Goal: Information Seeking & Learning: Learn about a topic

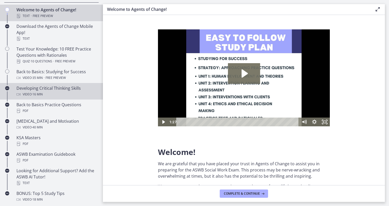
scroll to position [118, 0]
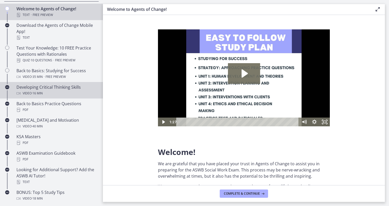
click at [63, 84] on div "Developing Critical Thinking Skills Video · 16 min" at bounding box center [56, 90] width 80 height 12
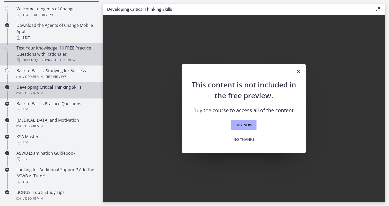
click at [83, 59] on div "Quiz · 10 Questions · Free preview" at bounding box center [56, 60] width 80 height 6
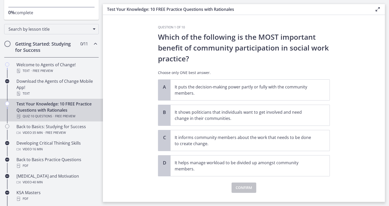
scroll to position [18, 0]
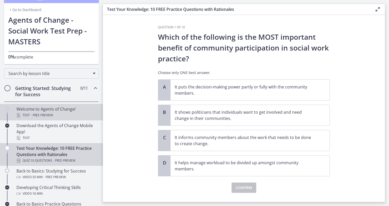
click at [68, 108] on div "Welcome to Agents of Change! Text · Free preview" at bounding box center [56, 112] width 80 height 12
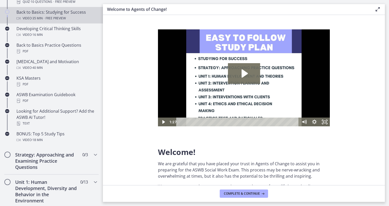
scroll to position [186, 0]
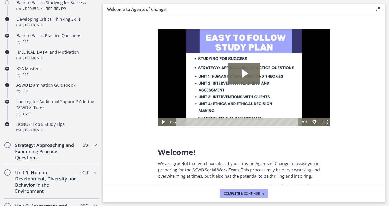
click at [59, 157] on h2 "Strategy: Approaching and Examining Practice Questions" at bounding box center [46, 151] width 63 height 19
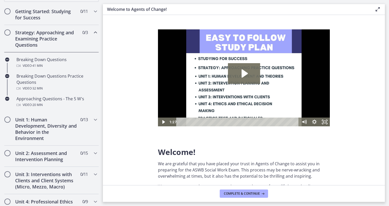
scroll to position [86, 0]
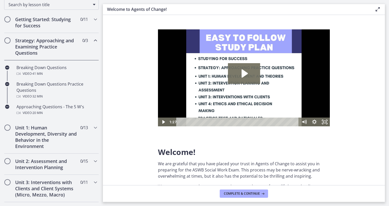
click at [57, 45] on h2 "Strategy: Approaching and Examining Practice Questions" at bounding box center [46, 46] width 63 height 19
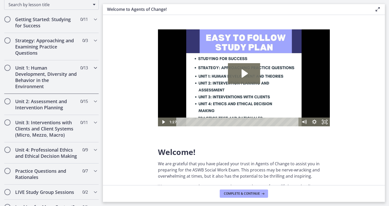
click at [55, 75] on h2 "Unit 1: Human Development, Diversity and Behavior in the Environment" at bounding box center [46, 77] width 63 height 25
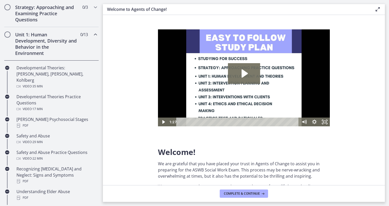
scroll to position [102, 0]
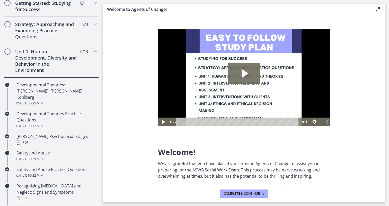
click at [49, 61] on h2 "Unit 1: Human Development, Diversity and Behavior in the Environment" at bounding box center [46, 60] width 63 height 25
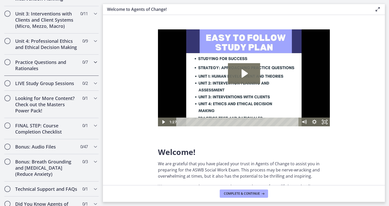
scroll to position [212, 0]
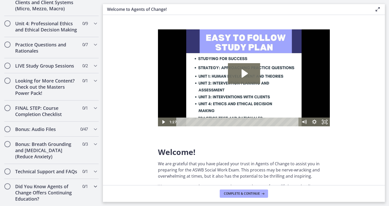
click at [61, 192] on h2 "Did You Know Agents of Change Offers Continuing Education?" at bounding box center [46, 192] width 63 height 19
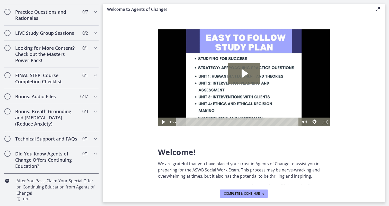
click at [58, 169] on div "Did You Know Agents of Change Offers Continuing Education? 0 / 1 Completed" at bounding box center [51, 159] width 95 height 27
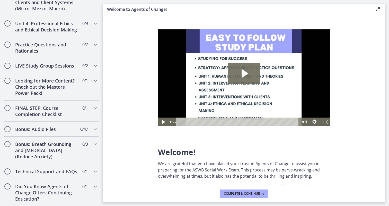
click at [56, 180] on div "Did You Know Agents of Change Offers Continuing Education? 0 / 1 Completed" at bounding box center [51, 192] width 95 height 27
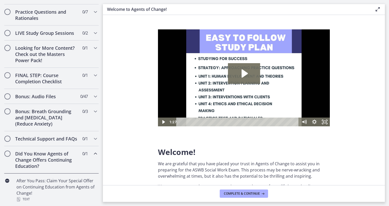
click at [60, 162] on h2 "Did You Know Agents of Change Offers Continuing Education?" at bounding box center [46, 159] width 63 height 19
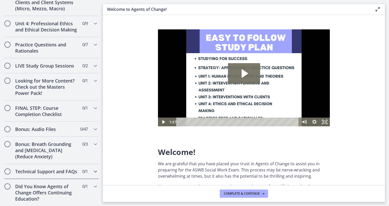
click at [56, 170] on h2 "Technical Support and FAQs" at bounding box center [46, 171] width 63 height 6
click at [58, 155] on h2 "Bonus: Breath Grounding and [MEDICAL_DATA] (Reduce Anxiety)" at bounding box center [46, 150] width 63 height 19
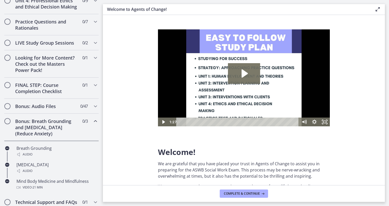
click at [58, 137] on div "Bonus: Breath Grounding and [MEDICAL_DATA] (Reduce Anxiety) 0 / 3 Completed" at bounding box center [51, 127] width 95 height 27
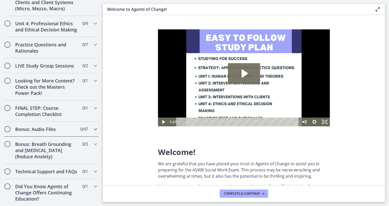
click at [61, 126] on h2 "Bonus: Audio Files" at bounding box center [46, 129] width 63 height 6
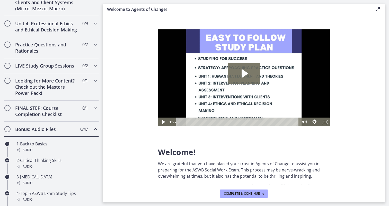
click at [61, 126] on h2 "Bonus: Audio Files" at bounding box center [46, 129] width 63 height 6
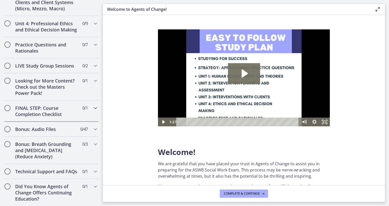
click at [62, 115] on h2 "FINAL STEP: Course Completion Checklist" at bounding box center [46, 111] width 63 height 12
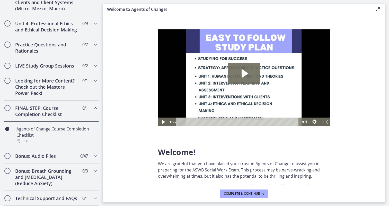
click at [62, 115] on h2 "FINAL STEP: Course Completion Checklist" at bounding box center [46, 111] width 63 height 12
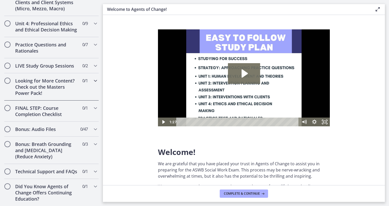
click at [62, 95] on h2 "Looking for More Content? Check out the Masters Power Pack!" at bounding box center [46, 86] width 63 height 19
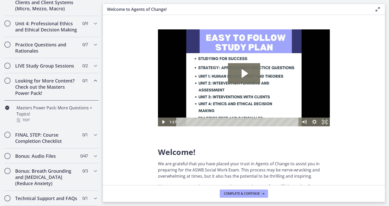
click at [62, 95] on h2 "Looking for More Content? Check out the Masters Power Pack!" at bounding box center [46, 86] width 63 height 19
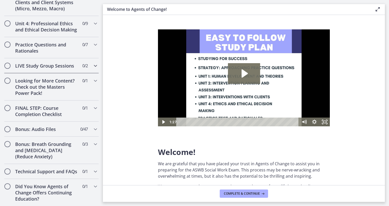
click at [66, 66] on h2 "LIVE Study Group Sessions" at bounding box center [46, 66] width 63 height 6
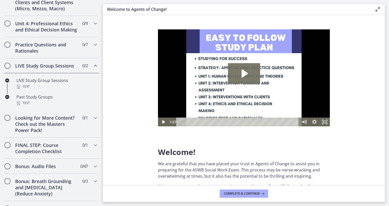
click at [66, 66] on h2 "LIVE Study Group Sessions" at bounding box center [46, 66] width 63 height 6
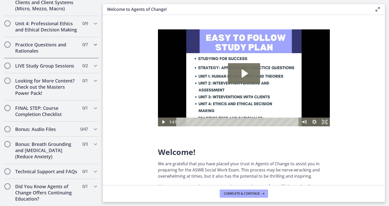
click at [67, 48] on h2 "Practice Questions and Rationales" at bounding box center [46, 47] width 63 height 12
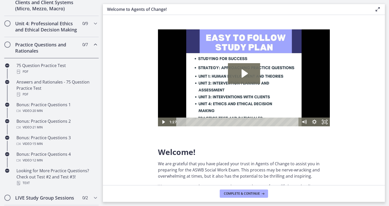
click at [67, 48] on h2 "Practice Questions and Rationales" at bounding box center [46, 47] width 63 height 12
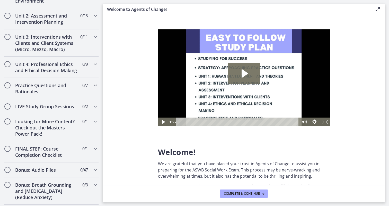
scroll to position [170, 0]
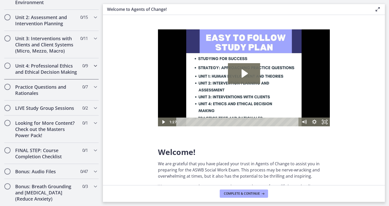
click at [66, 66] on h2 "Unit 4: Professional Ethics and Ethical Decision Making" at bounding box center [46, 69] width 63 height 12
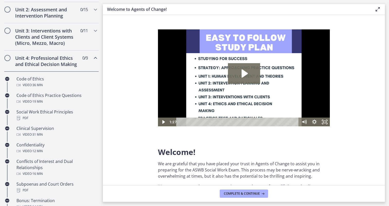
scroll to position [176, 0]
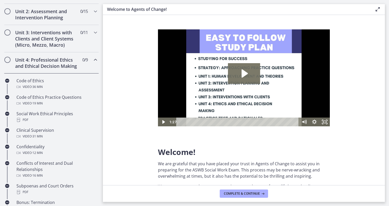
click at [66, 67] on h2 "Unit 4: Professional Ethics and Ethical Decision Making" at bounding box center [46, 63] width 63 height 12
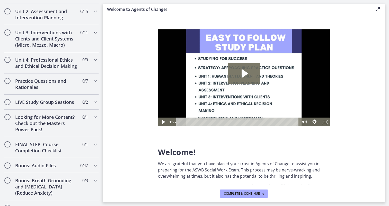
click at [70, 46] on h2 "Unit 3: Interventions with Clients and Client Systems (Micro, Mezzo, Macro)" at bounding box center [46, 38] width 63 height 19
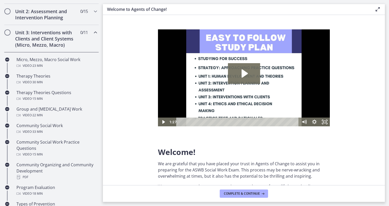
click at [71, 42] on h2 "Unit 3: Interventions with Clients and Client Systems (Micro, Mezzo, Macro)" at bounding box center [46, 38] width 63 height 19
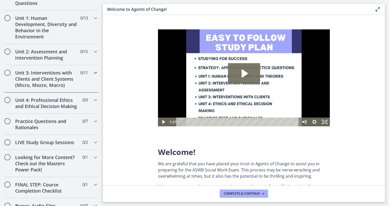
scroll to position [132, 0]
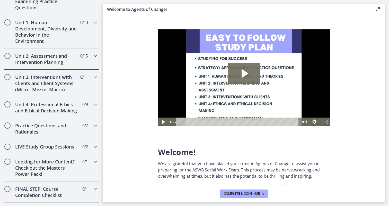
click at [71, 52] on div "Unit 2: Assessment and Intervention Planning 0 / 15 Completed" at bounding box center [51, 58] width 95 height 21
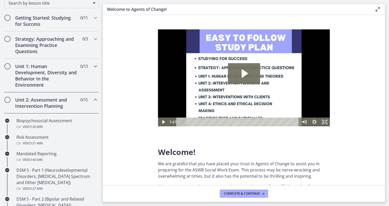
scroll to position [80, 0]
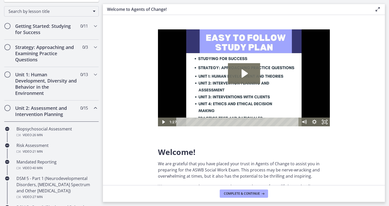
click at [42, 102] on div "Unit 2: Assessment and Intervention Planning 0 / 15 Completed" at bounding box center [51, 110] width 95 height 21
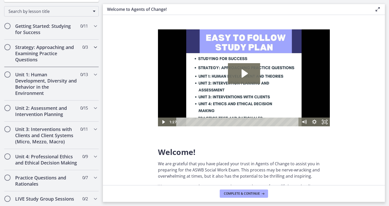
click at [53, 54] on h2 "Strategy: Approaching and Examining Practice Questions" at bounding box center [46, 53] width 63 height 19
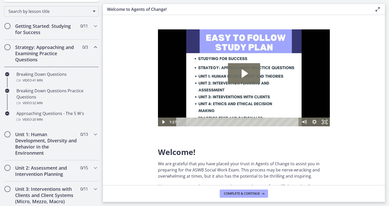
click at [53, 54] on h2 "Strategy: Approaching and Examining Practice Questions" at bounding box center [46, 53] width 63 height 19
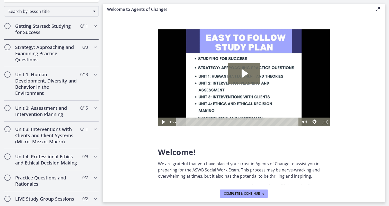
click at [57, 22] on div "Getting Started: Studying for Success 0 / 11 Completed" at bounding box center [51, 29] width 95 height 21
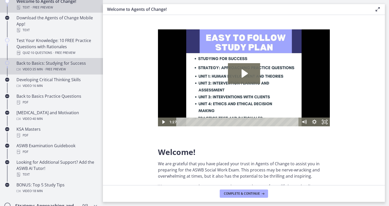
scroll to position [126, 0]
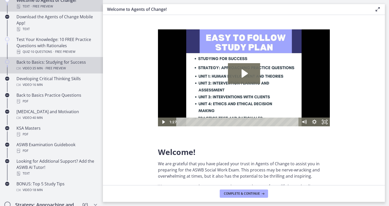
click at [60, 62] on div "Back to Basics: Studying for Success Video · 35 min · Free preview" at bounding box center [56, 65] width 80 height 12
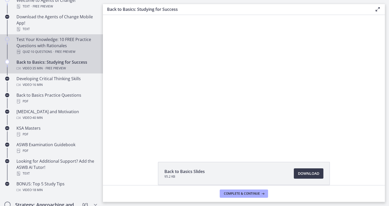
click at [65, 45] on div "Test Your Knowledge: 10 FREE Practice Questions with Rationales Quiz · 10 Quest…" at bounding box center [56, 45] width 80 height 19
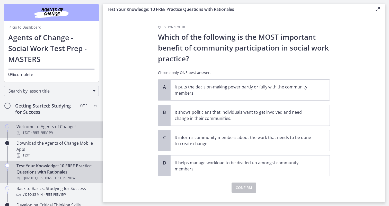
click at [58, 133] on div "Text · Free preview" at bounding box center [56, 132] width 80 height 6
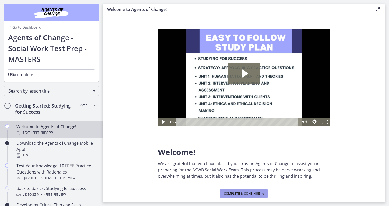
click at [242, 194] on span "Complete & continue" at bounding box center [242, 193] width 36 height 4
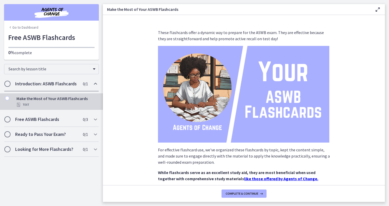
click at [59, 89] on div "Introduction: ASWB Flashcards 0 / 1 Completed" at bounding box center [51, 83] width 95 height 15
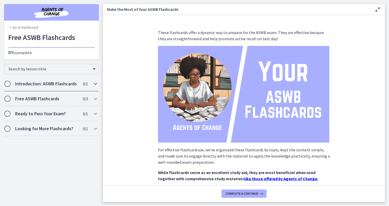
click at [59, 89] on div "Introduction: ASWB Flashcards 0 / 1 Completed" at bounding box center [51, 83] width 95 height 15
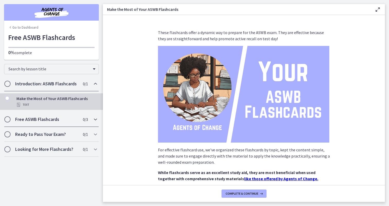
click at [66, 124] on div "Free ASWB Flashcards 0 / 3 Completed" at bounding box center [51, 119] width 95 height 15
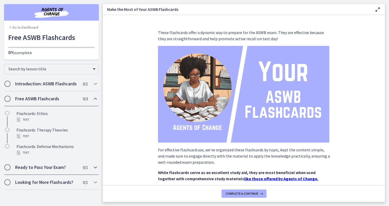
click at [60, 164] on h2 "Ready to Pass Your Exam?" at bounding box center [46, 167] width 63 height 6
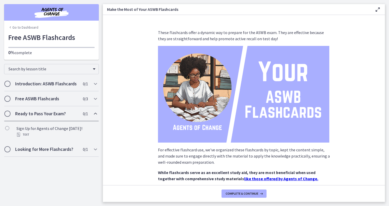
click at [50, 140] on li "Sign Up for Agents of Change Today! Text" at bounding box center [51, 132] width 103 height 19
click at [51, 150] on h2 "Looking for More Flashcards?" at bounding box center [46, 149] width 63 height 6
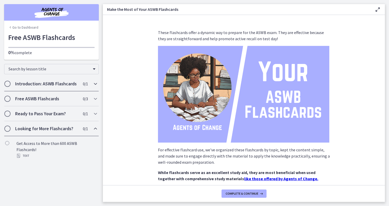
click at [48, 89] on div "Introduction: ASWB Flashcards 0 / 1 Completed" at bounding box center [51, 83] width 95 height 15
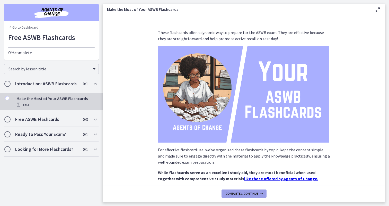
click at [230, 191] on span "Complete & continue" at bounding box center [242, 193] width 33 height 4
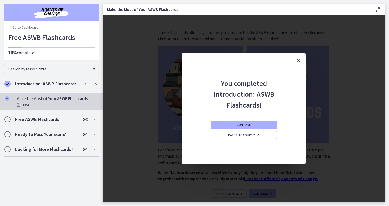
click at [299, 58] on icon "Close" at bounding box center [298, 60] width 6 height 6
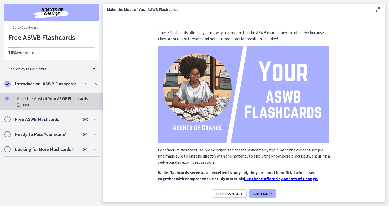
click at [263, 94] on img at bounding box center [243, 94] width 171 height 97
click at [257, 191] on span "Continue" at bounding box center [260, 193] width 15 height 4
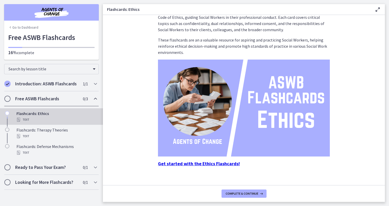
scroll to position [28, 0]
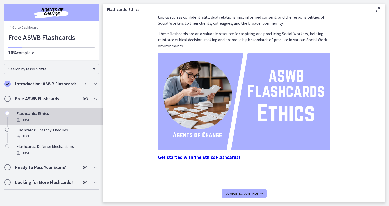
click at [208, 157] on strong "Get started with the Ethics Flashcards!" at bounding box center [199, 157] width 82 height 6
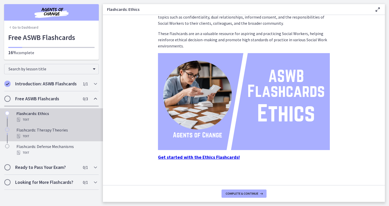
click at [67, 133] on div "Text" at bounding box center [56, 136] width 80 height 6
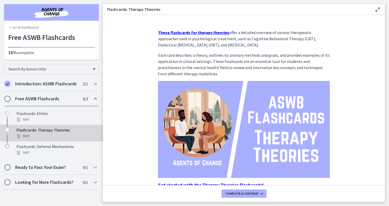
scroll to position [28, 0]
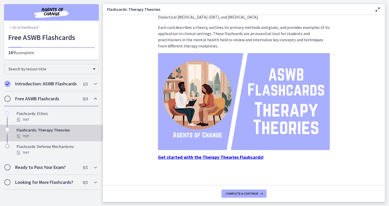
click at [229, 156] on strong "Get started with the Therapy Theories Flashcards!" at bounding box center [211, 157] width 106 height 6
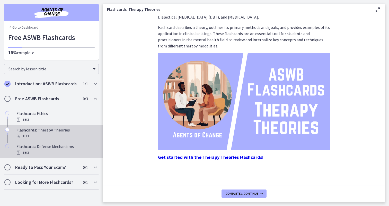
click at [59, 146] on div "Flashcards: Defense Mechanisms Text" at bounding box center [56, 149] width 80 height 12
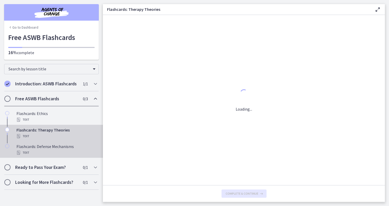
scroll to position [0, 0]
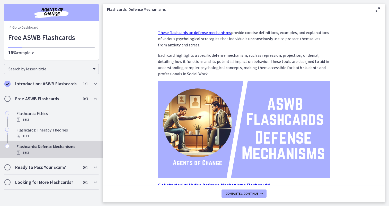
scroll to position [28, 0]
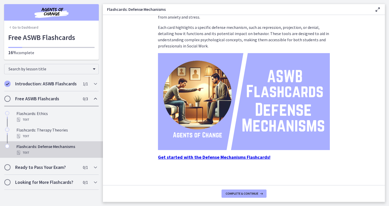
click at [204, 156] on strong "Get started with the Defense Mechanisms Flashcards!" at bounding box center [214, 157] width 112 height 6
click at [67, 164] on h2 "Ready to Pass Your Exam?" at bounding box center [46, 167] width 63 height 6
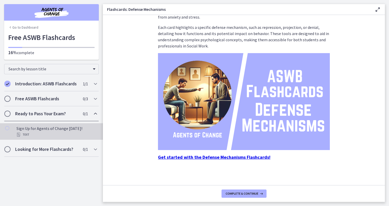
click at [82, 133] on div "Text" at bounding box center [56, 134] width 80 height 6
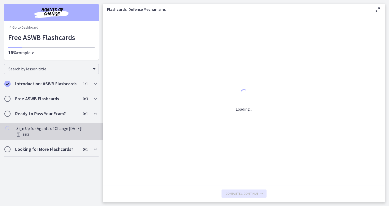
scroll to position [0, 0]
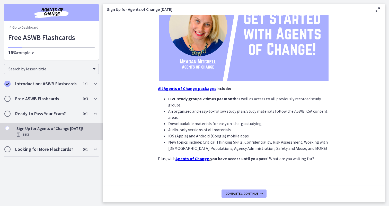
scroll to position [83, 0]
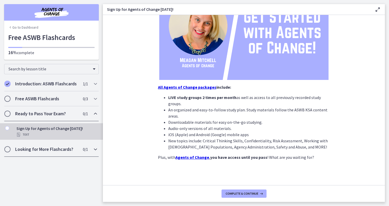
click at [65, 153] on div "Looking for More Flashcards? 0 / 1 Completed" at bounding box center [51, 149] width 95 height 15
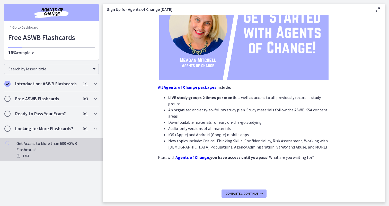
click at [58, 152] on div "Text" at bounding box center [56, 155] width 80 height 6
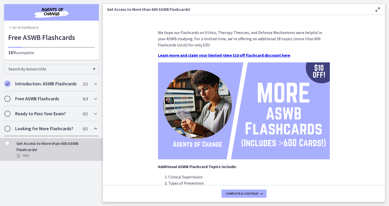
click at [55, 129] on h2 "Looking for More Flashcards?" at bounding box center [46, 128] width 63 height 6
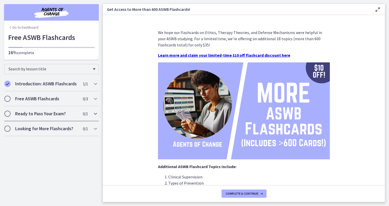
click at [56, 115] on h2 "Ready to Pass Your Exam?" at bounding box center [46, 113] width 63 height 6
click at [52, 106] on div "Ready to Pass Your Exam? 0 / 1 Completed" at bounding box center [51, 113] width 95 height 15
click at [7, 84] on icon "Completed" at bounding box center [7, 84] width 6 height 6
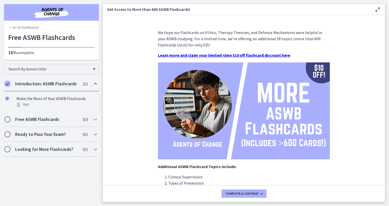
click at [17, 83] on h2 "Introduction: ASWB Flashcards" at bounding box center [46, 84] width 63 height 6
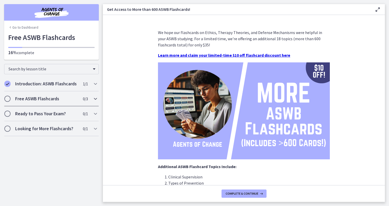
click at [31, 91] on div "Free ASWB Flashcards 0 / 3 Completed" at bounding box center [51, 98] width 95 height 15
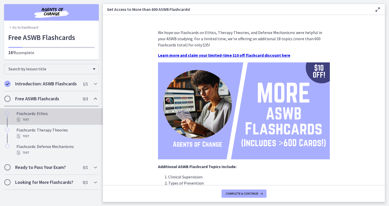
click at [34, 116] on div "Flashcards: Ethics Text" at bounding box center [56, 116] width 80 height 12
